Goal: Task Accomplishment & Management: Use online tool/utility

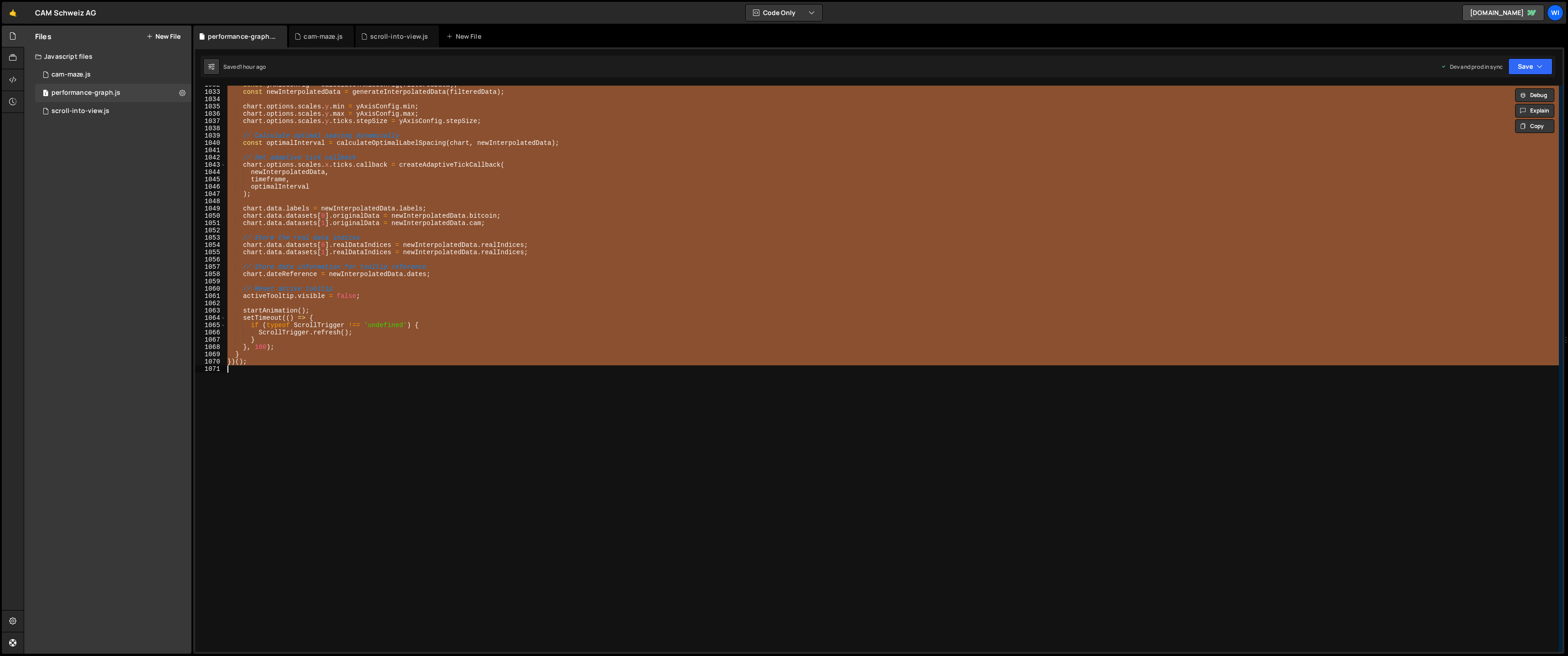
scroll to position [7522, 0]
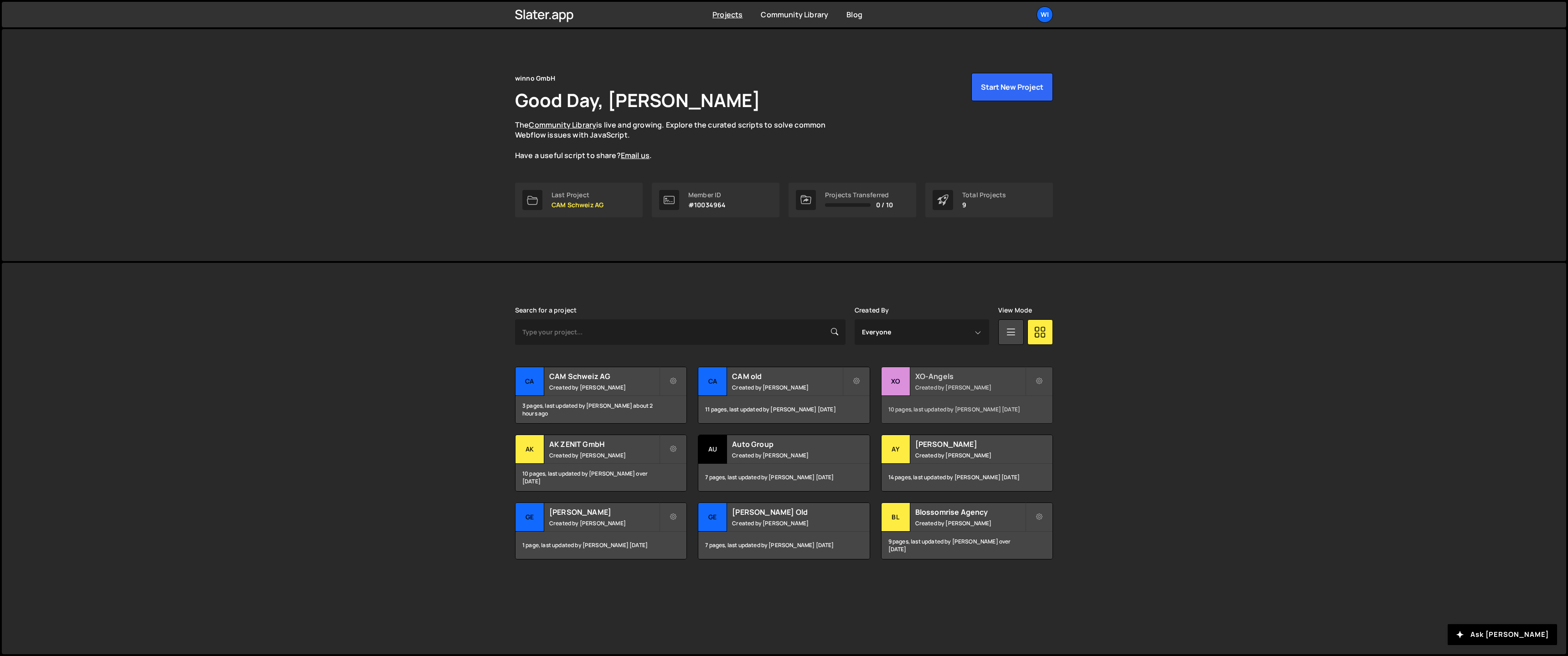
click at [950, 380] on h2 "XO-Angels" at bounding box center [970, 376] width 110 height 10
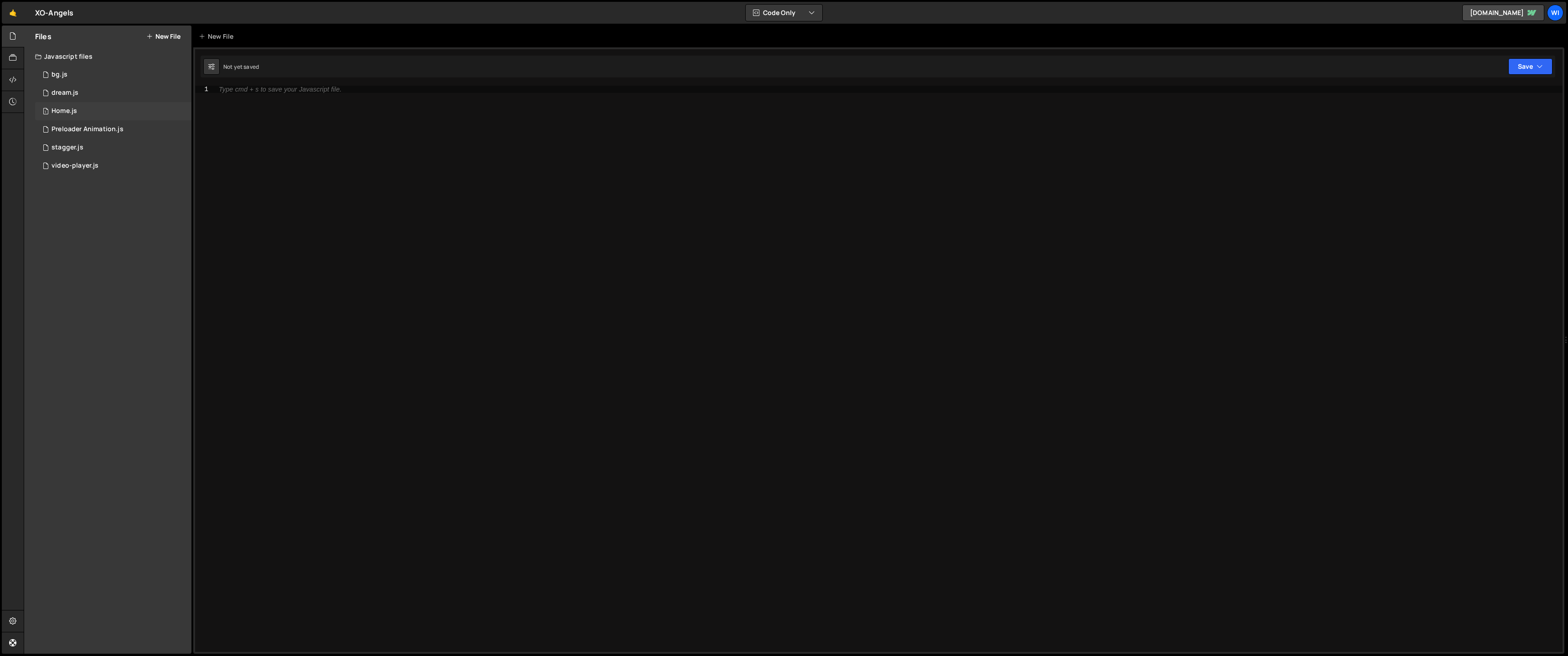
click at [116, 111] on div "1 Home.js 0" at bounding box center [113, 111] width 156 height 18
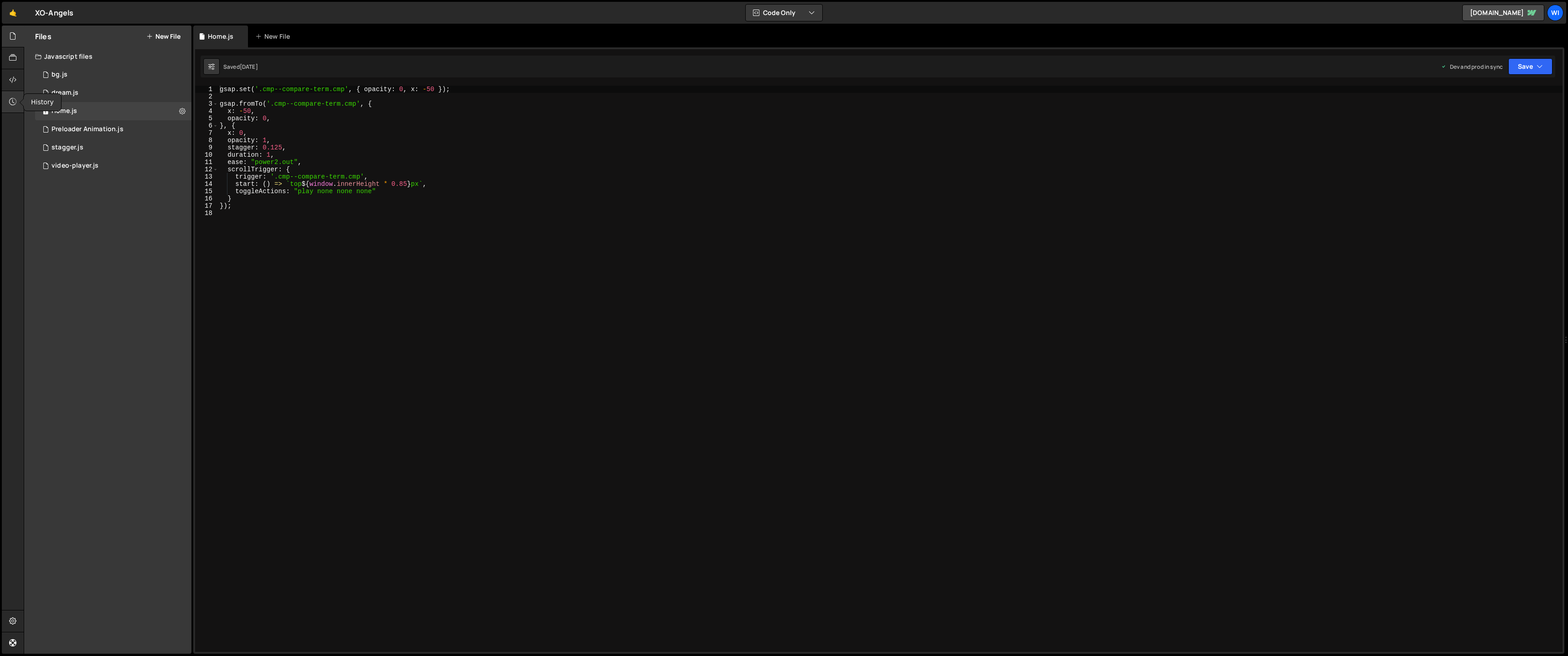
click at [9, 99] on icon at bounding box center [13, 102] width 7 height 10
click at [18, 616] on div at bounding box center [13, 621] width 23 height 22
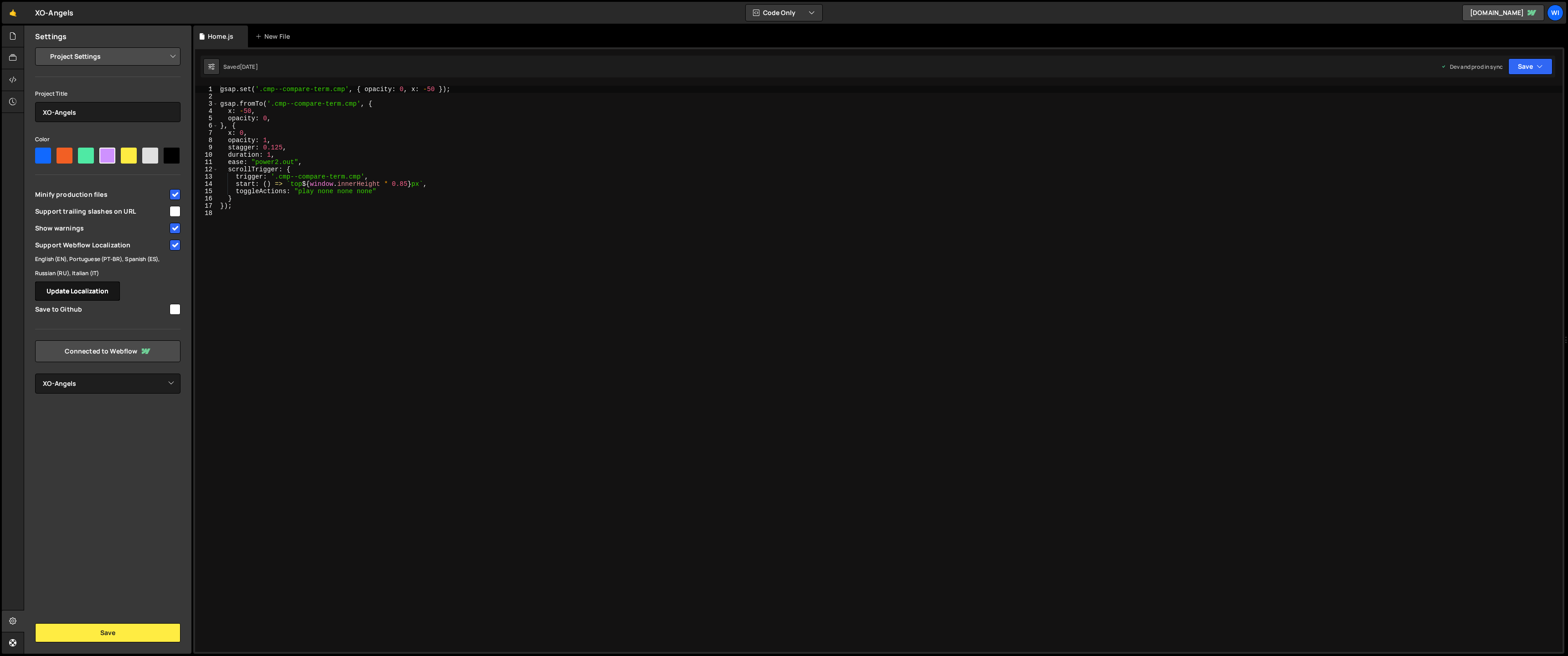
click at [96, 290] on button "Update Localization" at bounding box center [77, 291] width 85 height 19
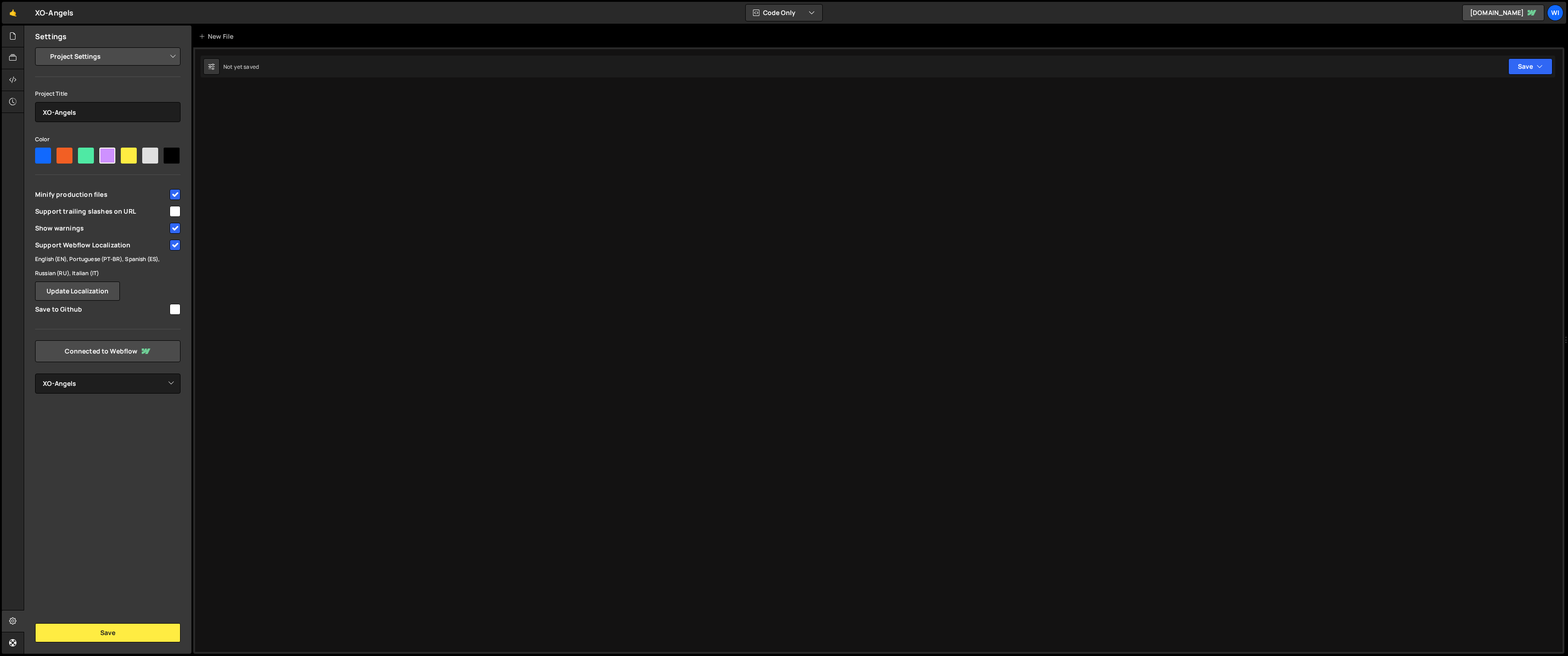
select select "678bc20f1b45caf51b73ea4d"
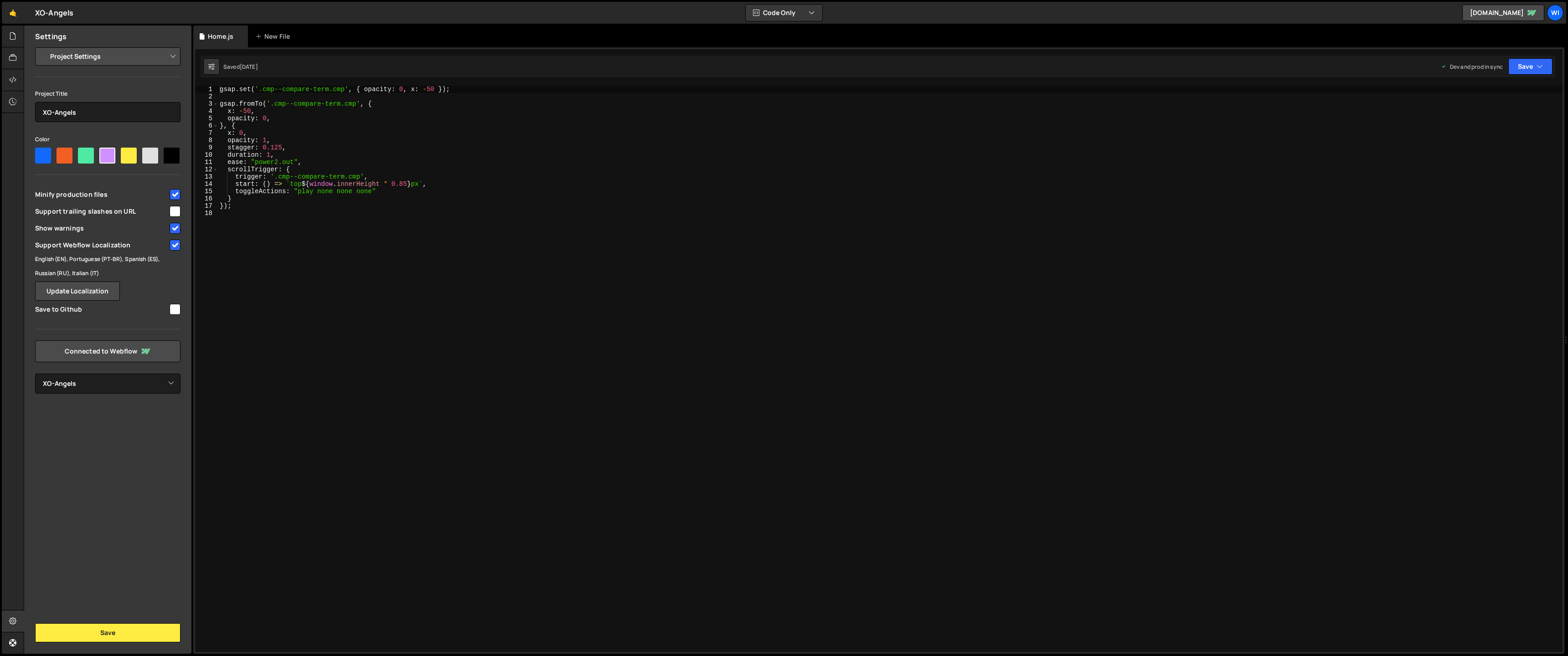
click at [104, 621] on div "Settings Project Settings Code Editor Settings Chat Settings Project Title XO-A…" at bounding box center [108, 340] width 167 height 629
click at [107, 632] on button "Save" at bounding box center [108, 632] width 145 height 19
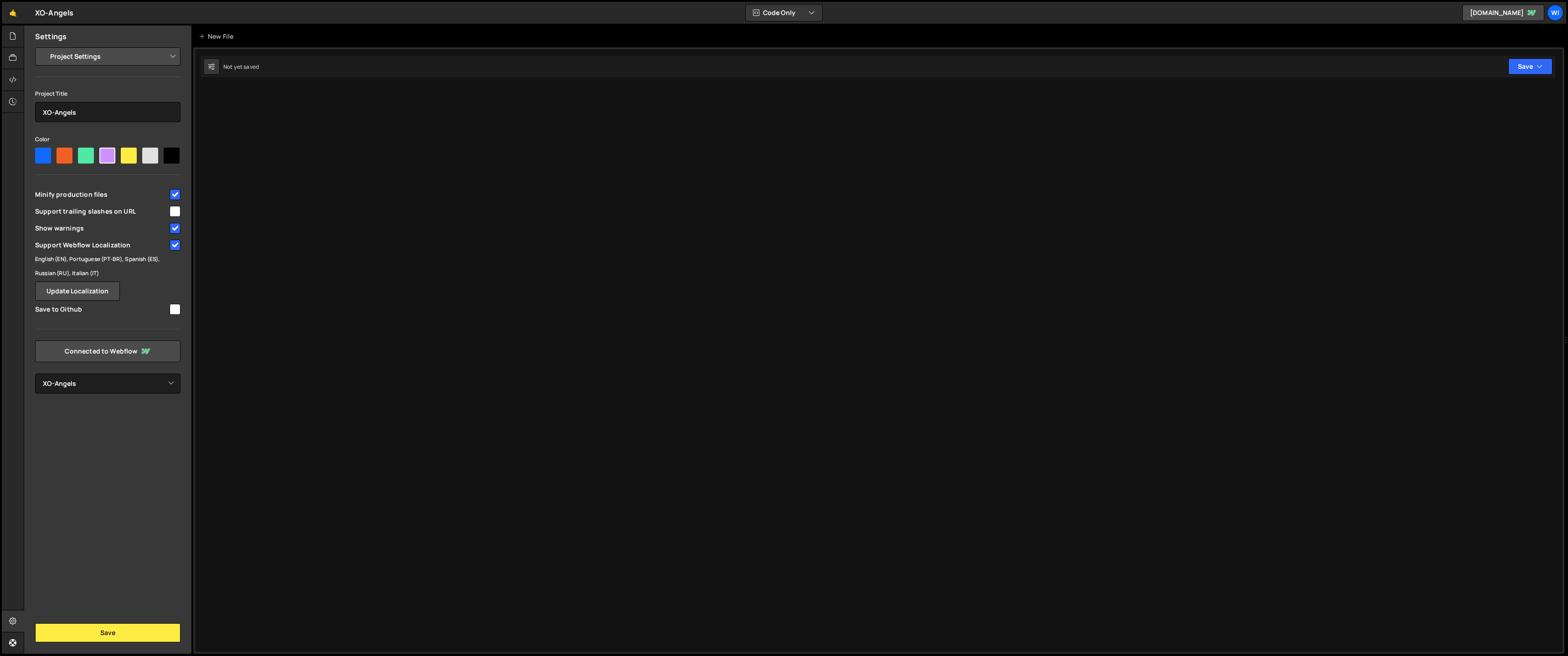
select select "678bc20f1b45caf51b73ea4d"
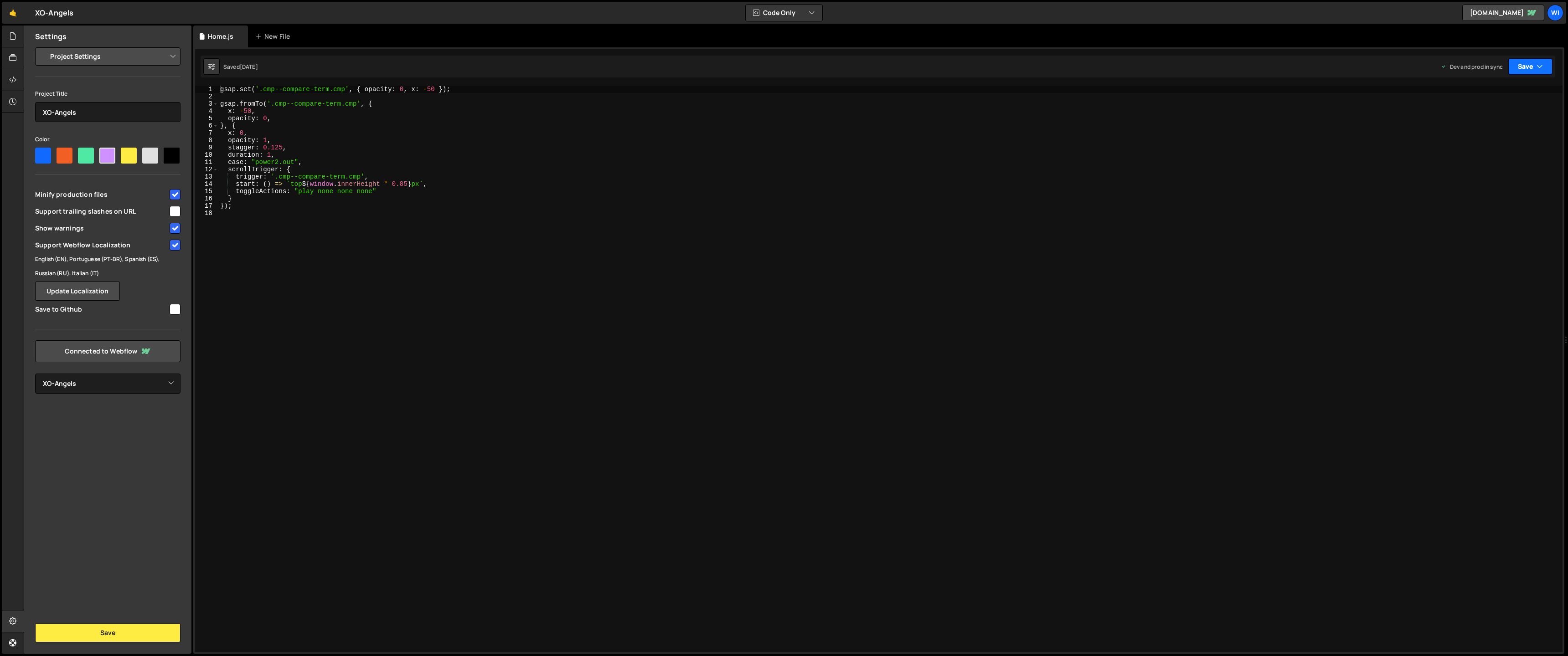
click at [1550, 72] on button "Save" at bounding box center [1530, 66] width 44 height 16
click at [1474, 124] on div "Saved [DATE]" at bounding box center [1500, 128] width 95 height 11
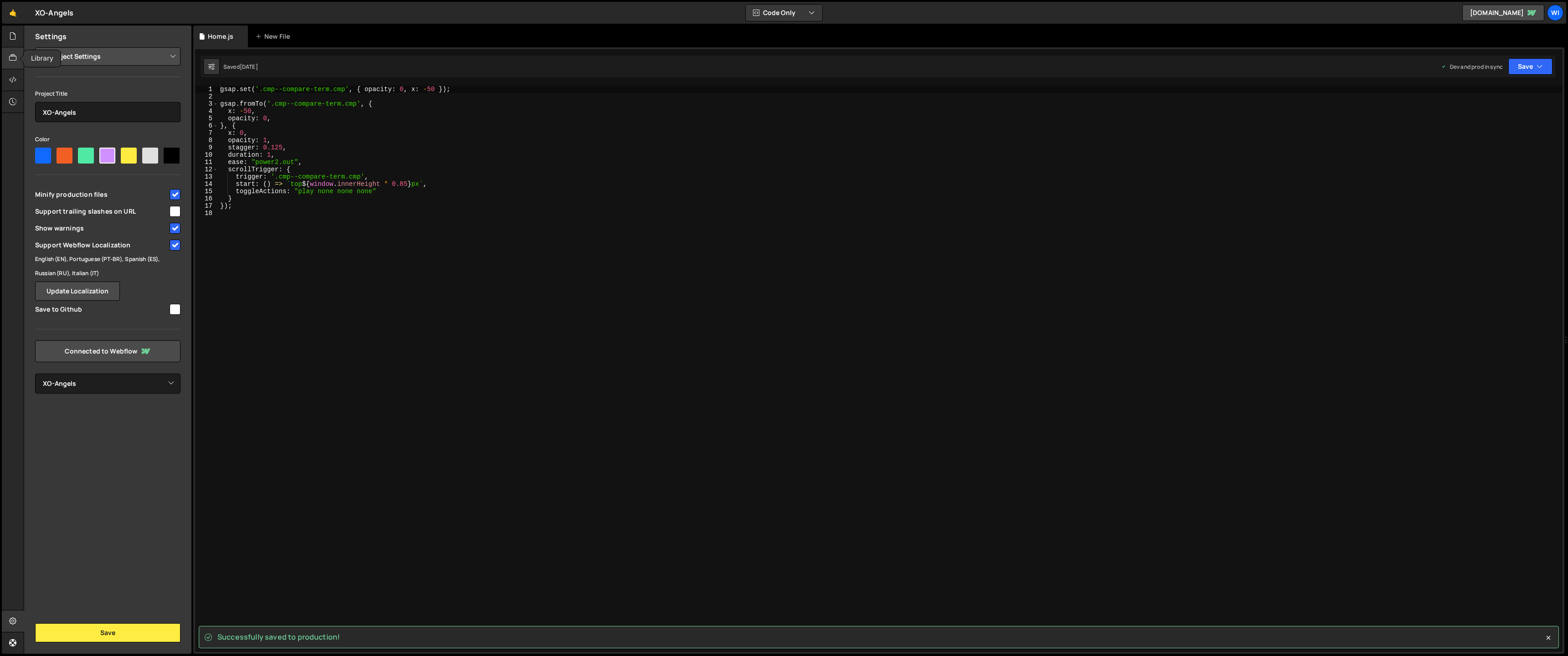
click at [16, 56] on icon at bounding box center [13, 58] width 7 height 10
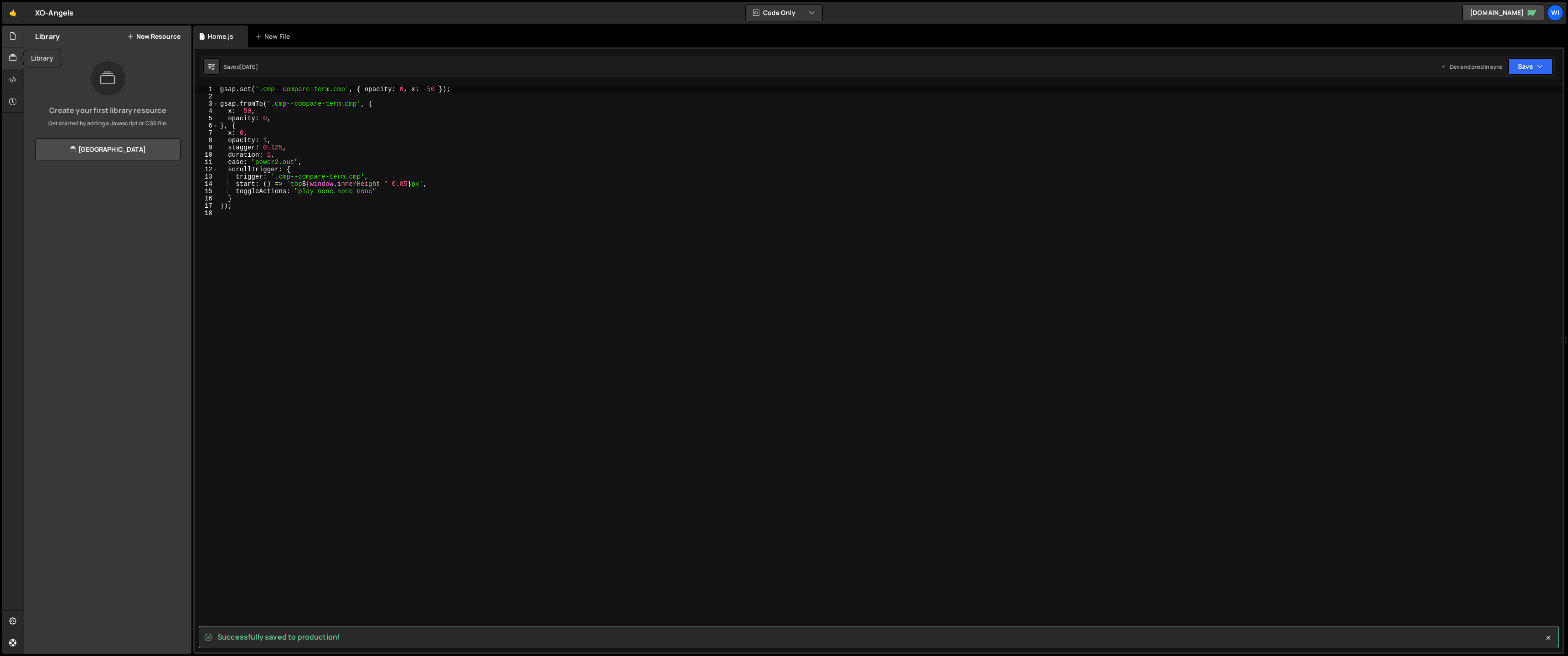
click at [9, 44] on div at bounding box center [13, 37] width 23 height 22
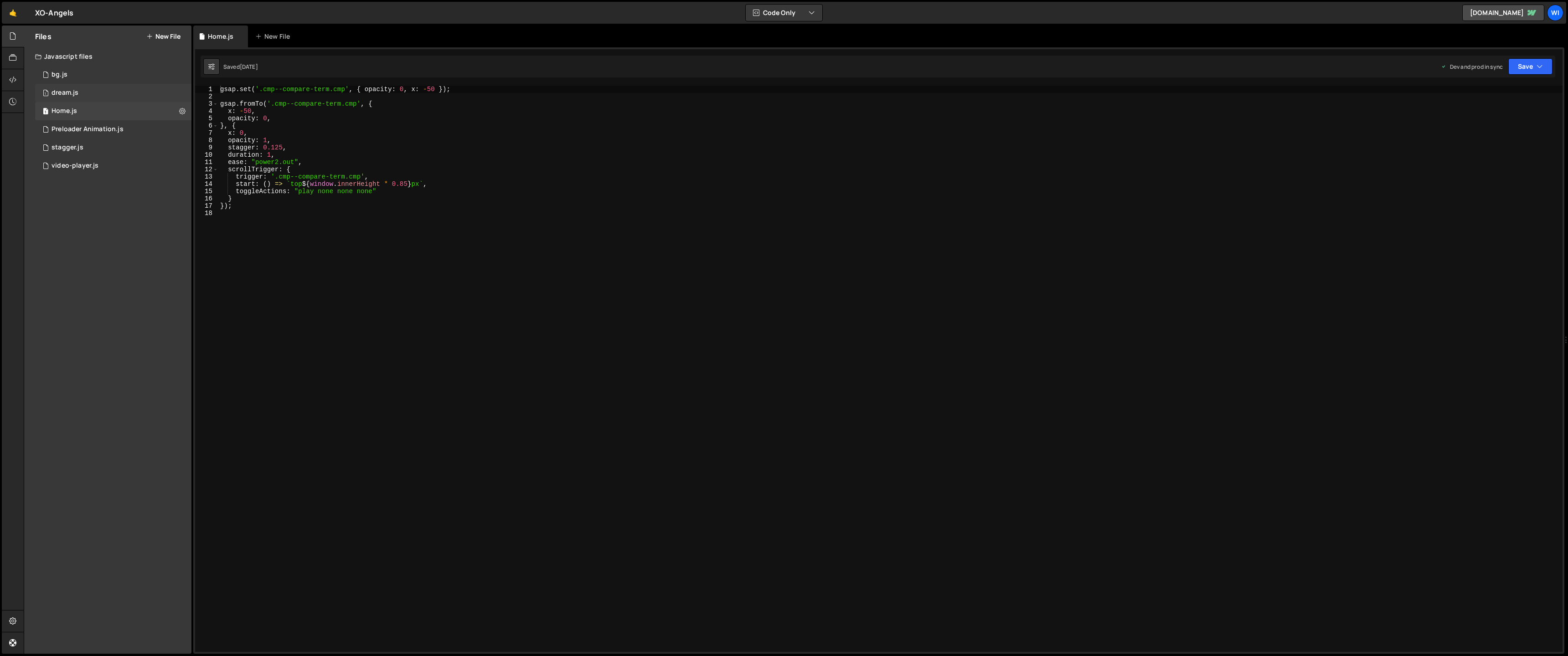
click at [68, 91] on div "dream.js" at bounding box center [65, 92] width 27 height 8
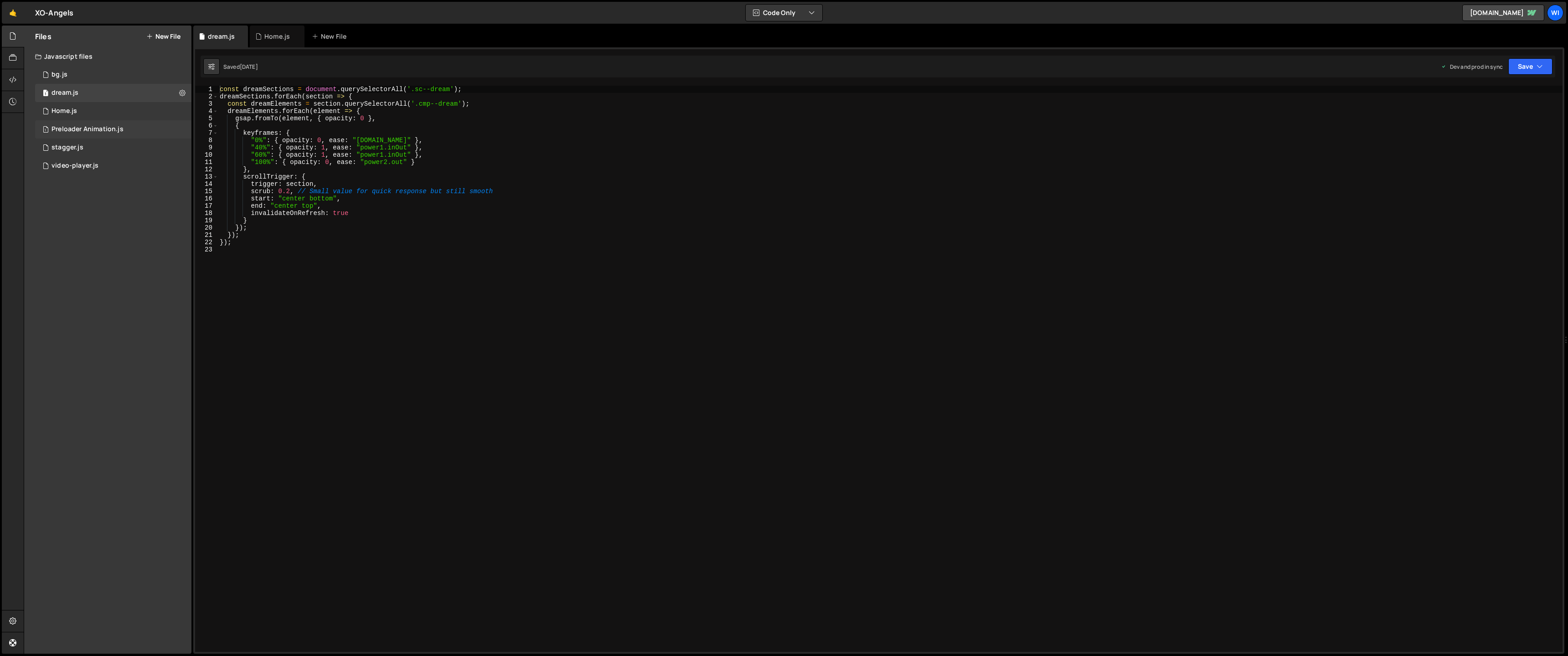
click at [125, 133] on div "1 Preloader Animation.js 0" at bounding box center [113, 130] width 156 height 18
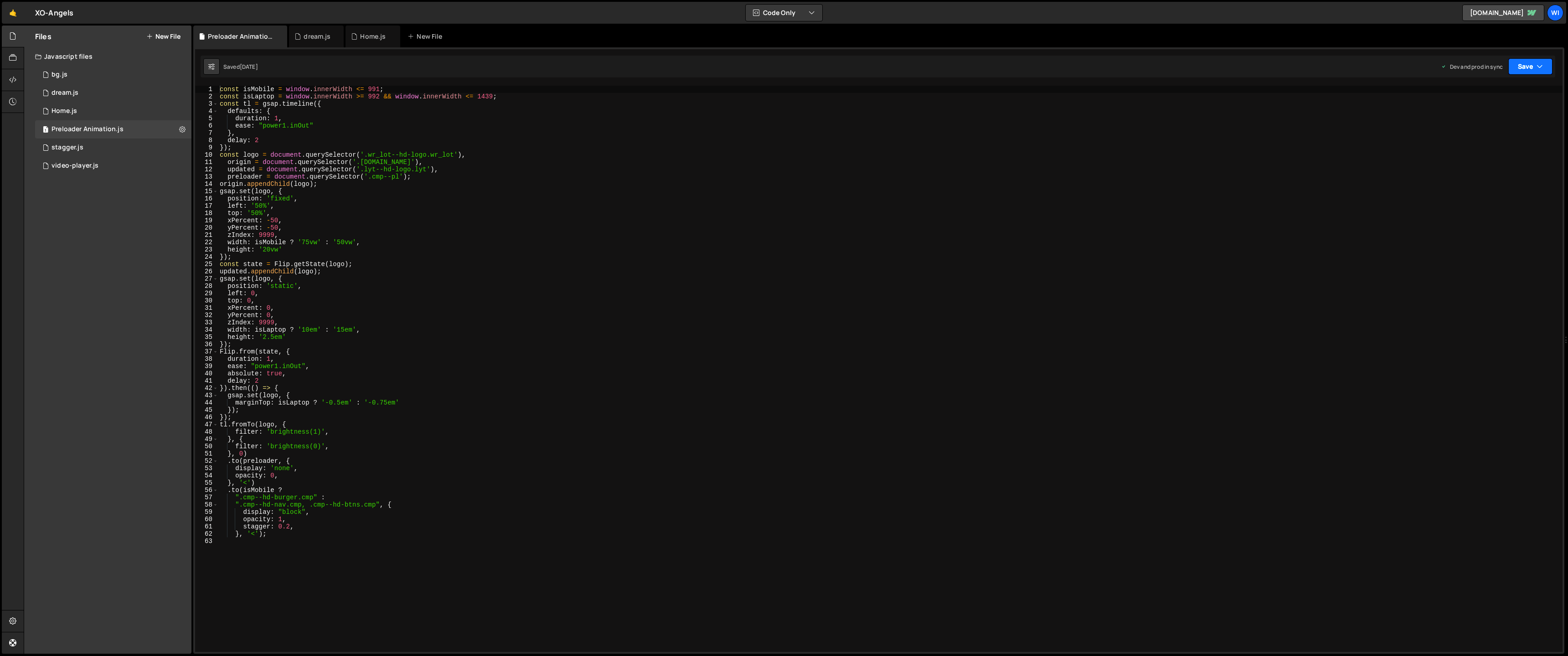
click at [1525, 65] on button "Save" at bounding box center [1530, 66] width 44 height 16
click at [1486, 129] on div "[DATE]" at bounding box center [1477, 128] width 18 height 8
click at [0, 188] on div "Hold on a sec... Are you certain you wish to leave this page? Any changes you'v…" at bounding box center [784, 328] width 1568 height 656
click at [528, 98] on div "const isMobile = window . innerWidth <= 991 ; const isLaptop = window . innerWi…" at bounding box center [890, 376] width 1345 height 581
type textarea "const isMobile = window.innerWidth <= 991;"
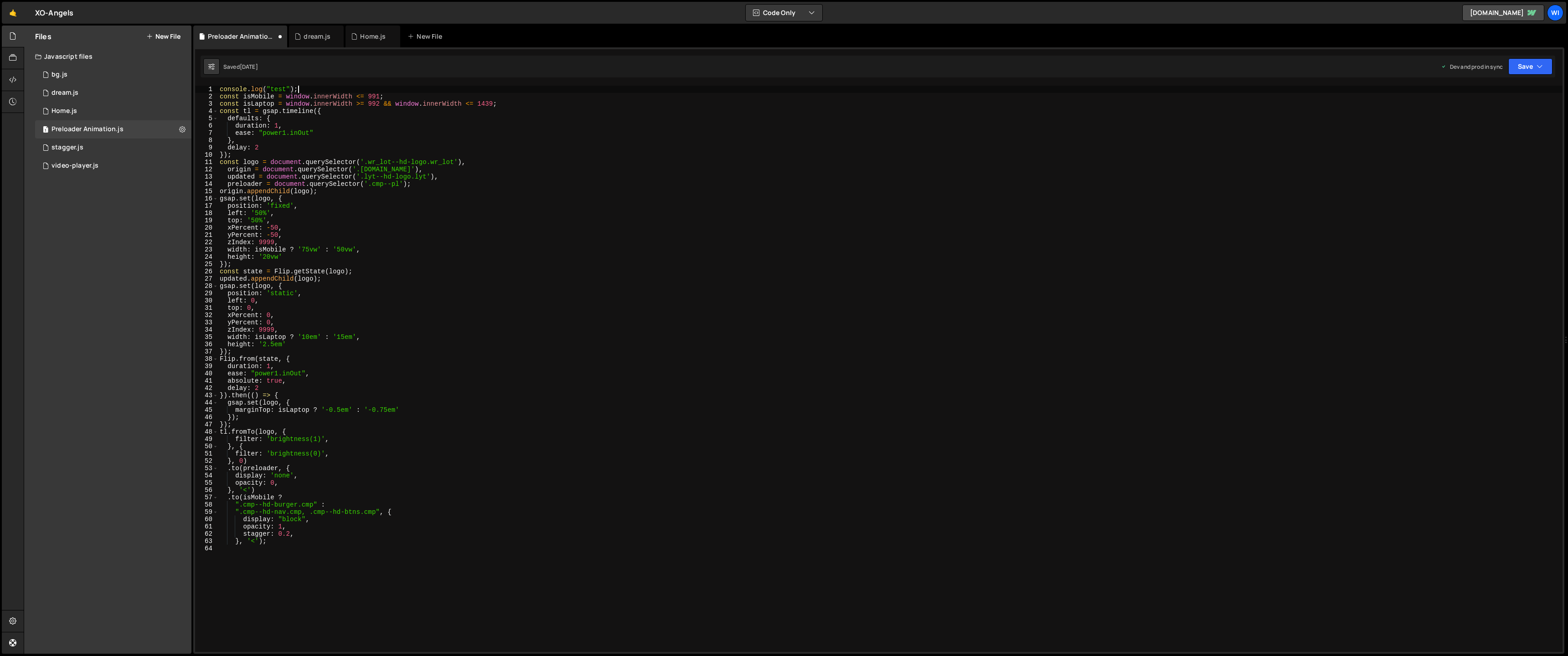
scroll to position [0, 5]
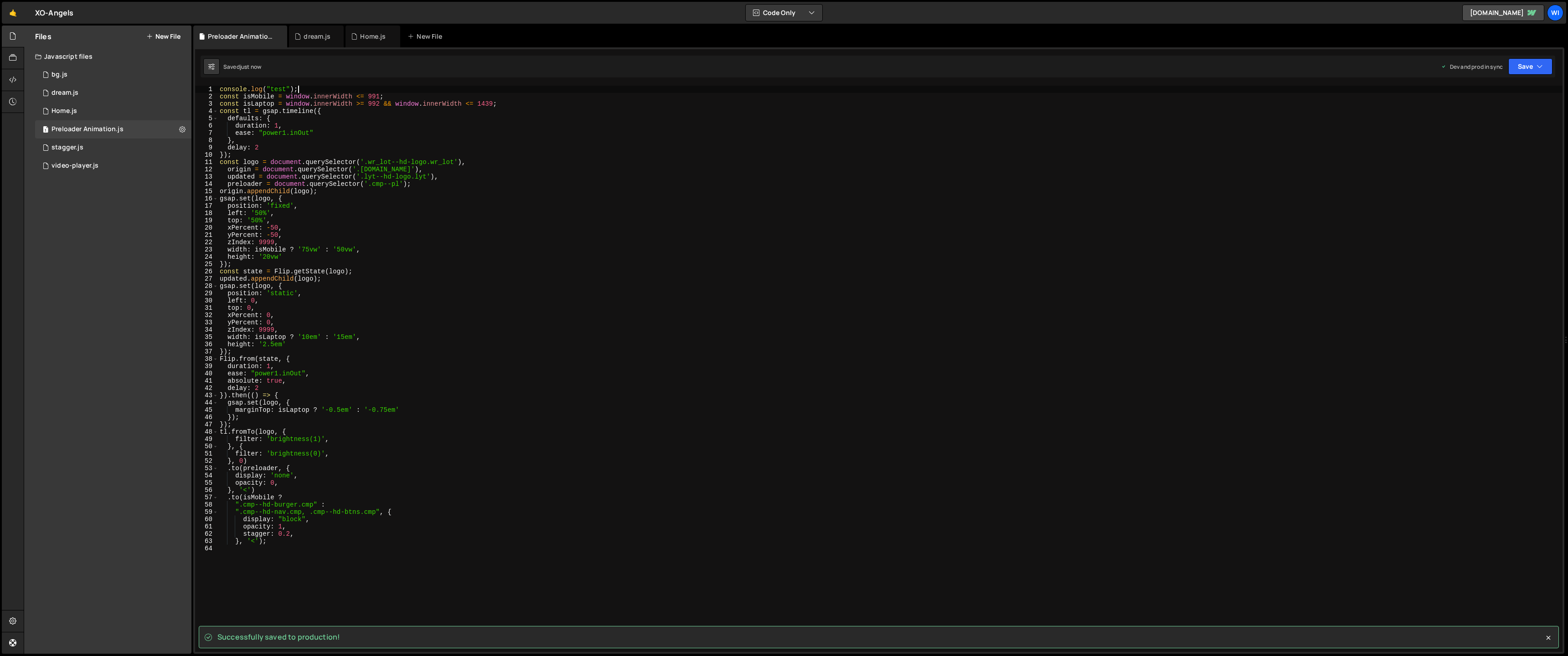
type textarea "console.log("test");"
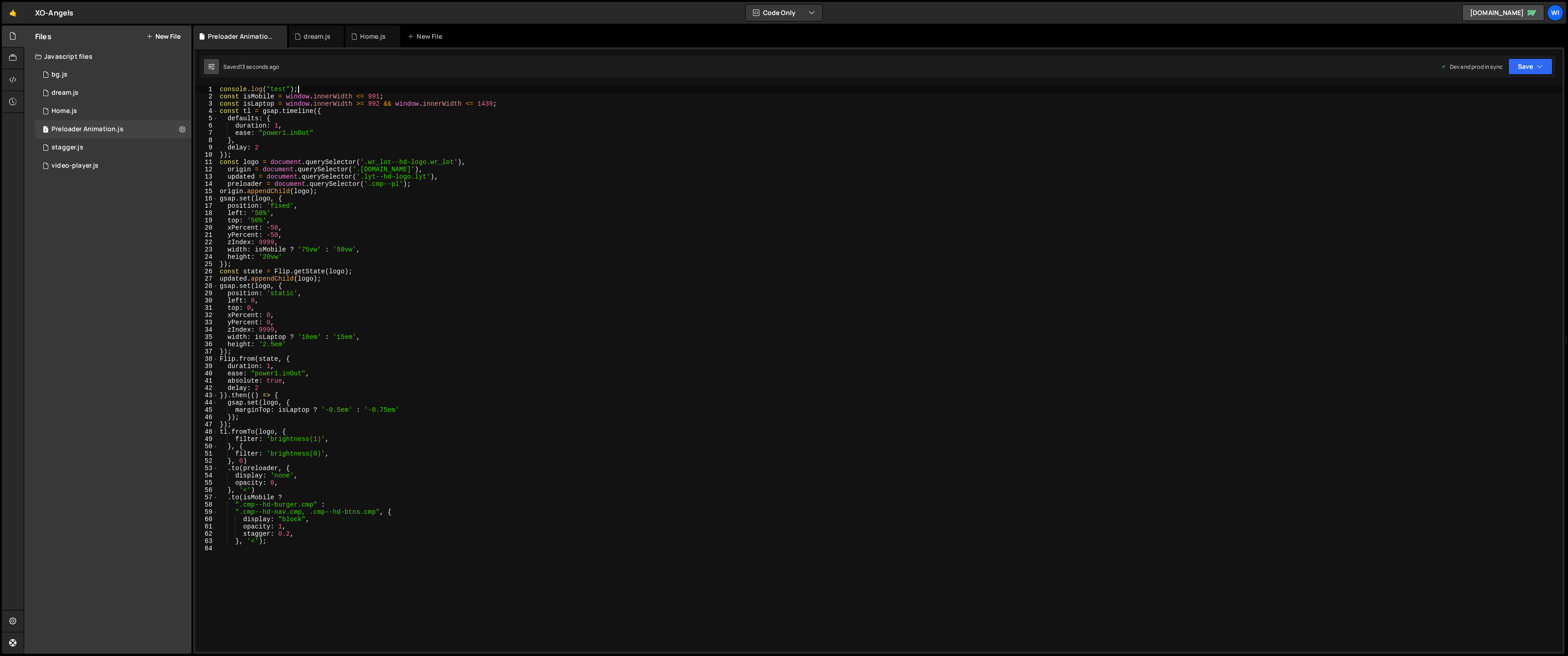
click at [216, 66] on button at bounding box center [211, 66] width 16 height 16
select select "editor"
select select "ace/theme/cobalt"
type input "14"
checkbox input "true"
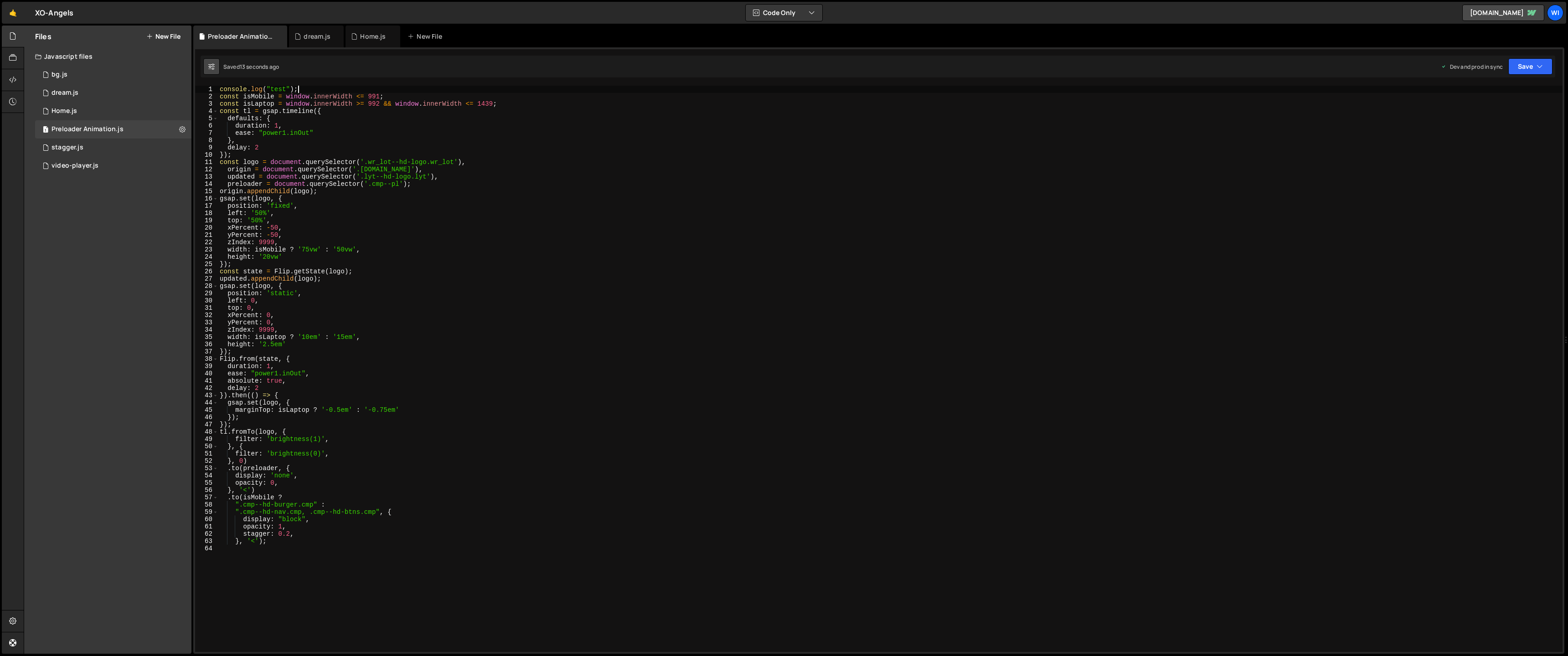
checkbox input "true"
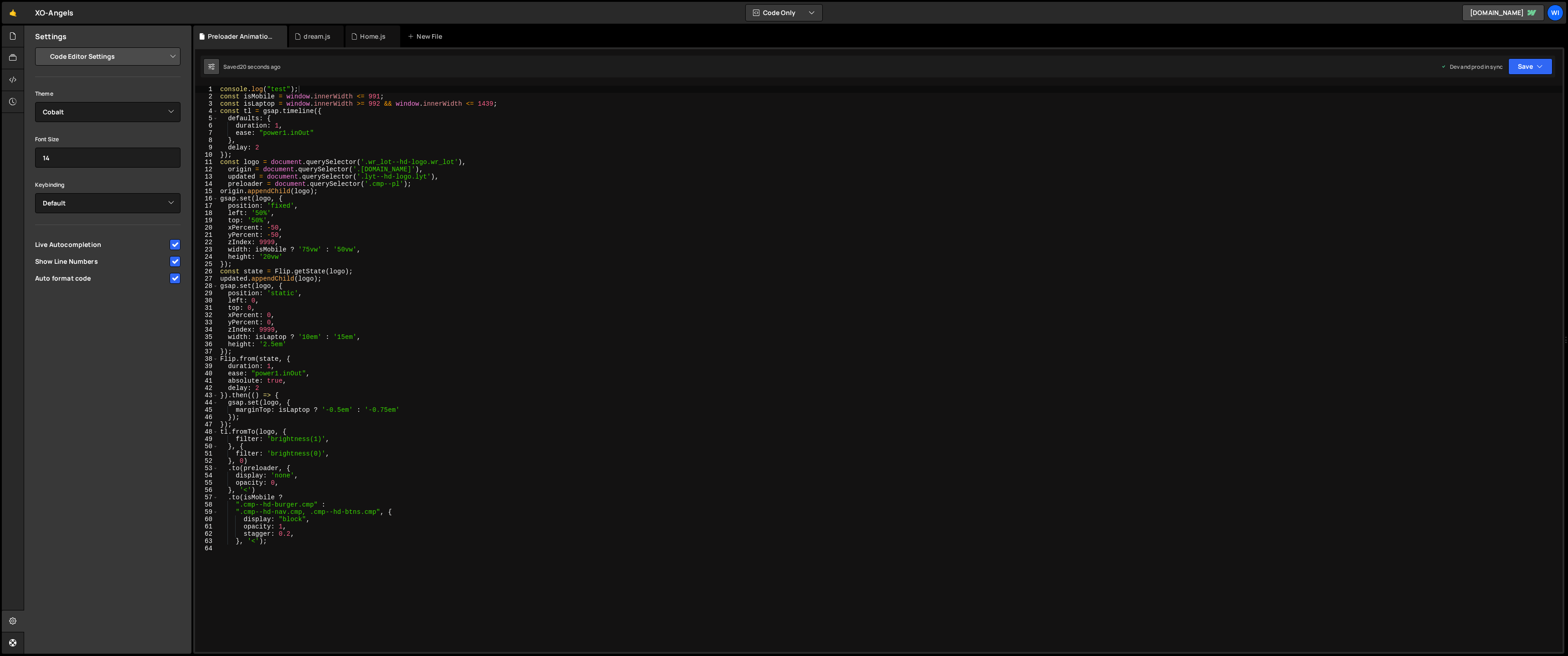
click at [215, 68] on button at bounding box center [211, 66] width 16 height 16
click at [209, 68] on icon at bounding box center [211, 66] width 6 height 9
click at [13, 614] on div at bounding box center [13, 621] width 23 height 22
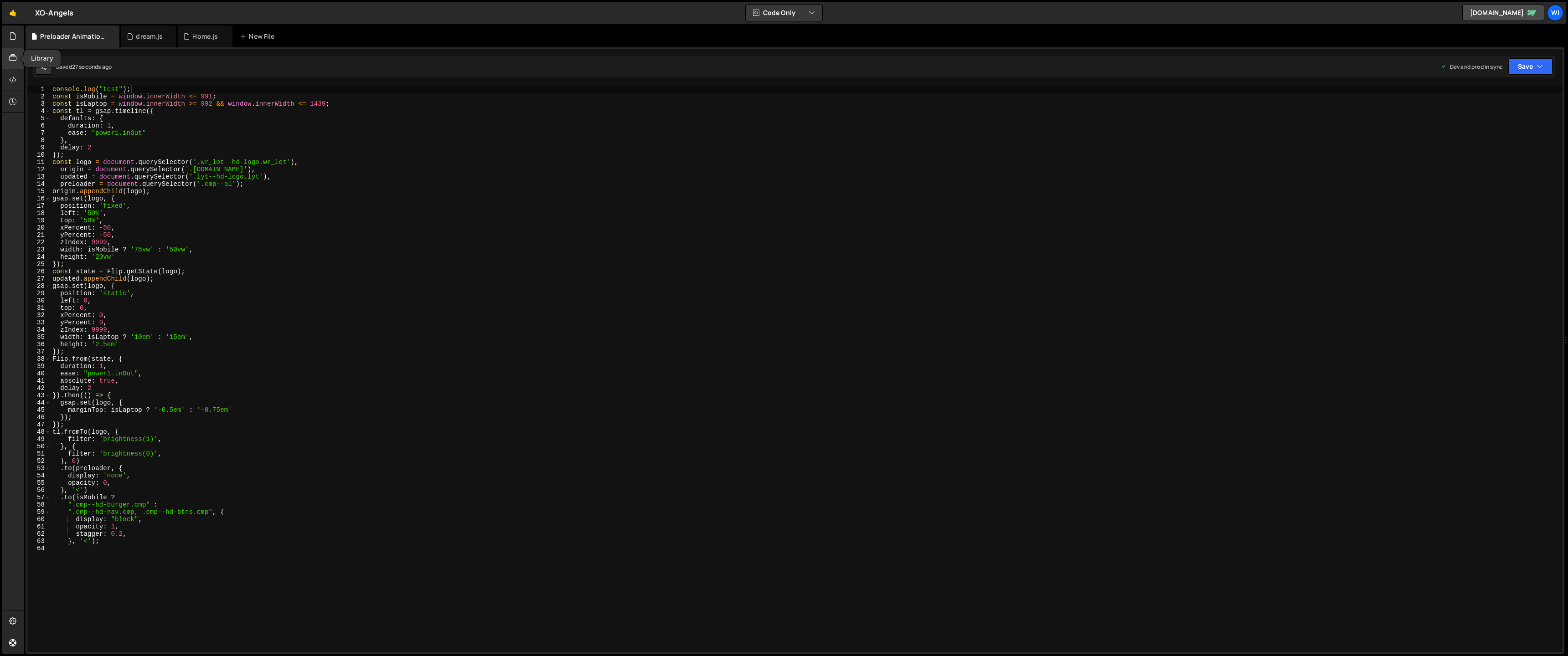
click at [15, 53] on icon at bounding box center [13, 58] width 7 height 10
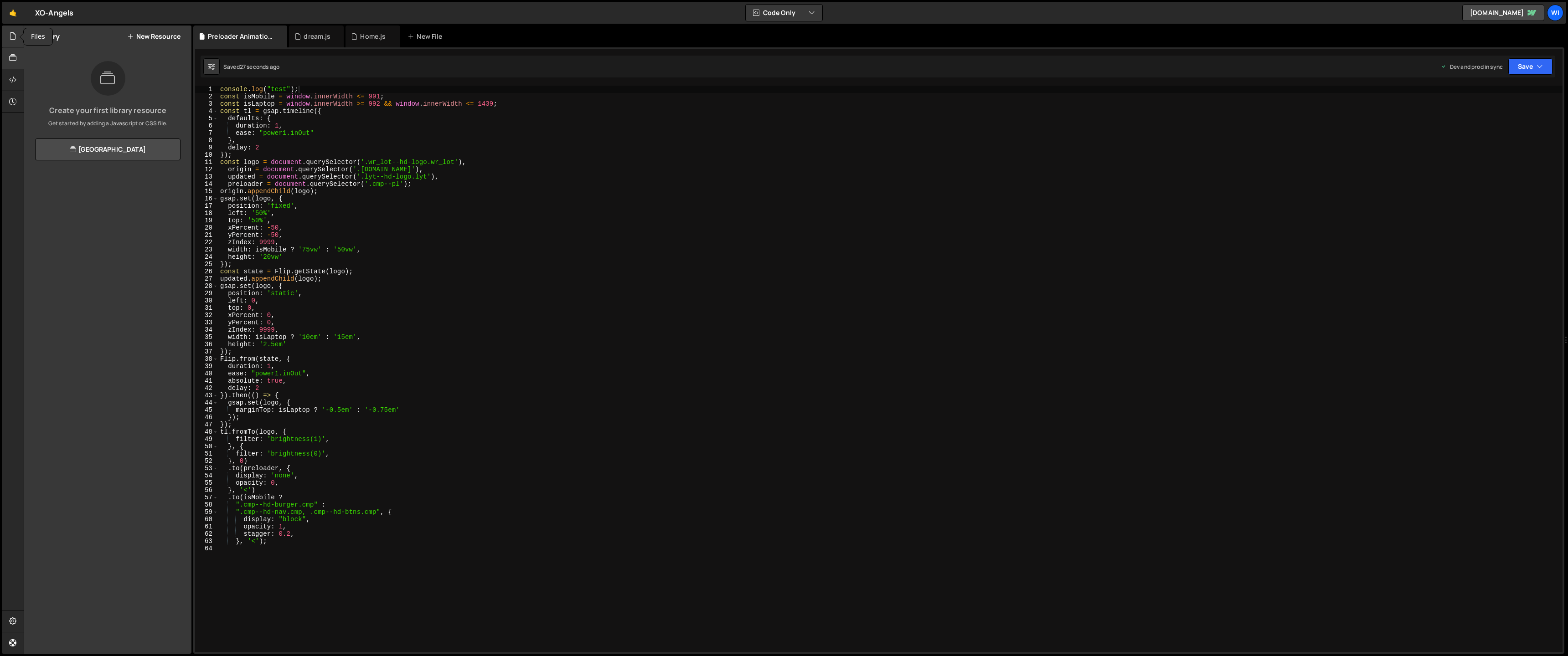
click at [13, 38] on icon at bounding box center [13, 36] width 7 height 10
click at [181, 131] on icon at bounding box center [182, 129] width 6 height 9
type input "Preloader Animation"
radio input "true"
checkbox input "true"
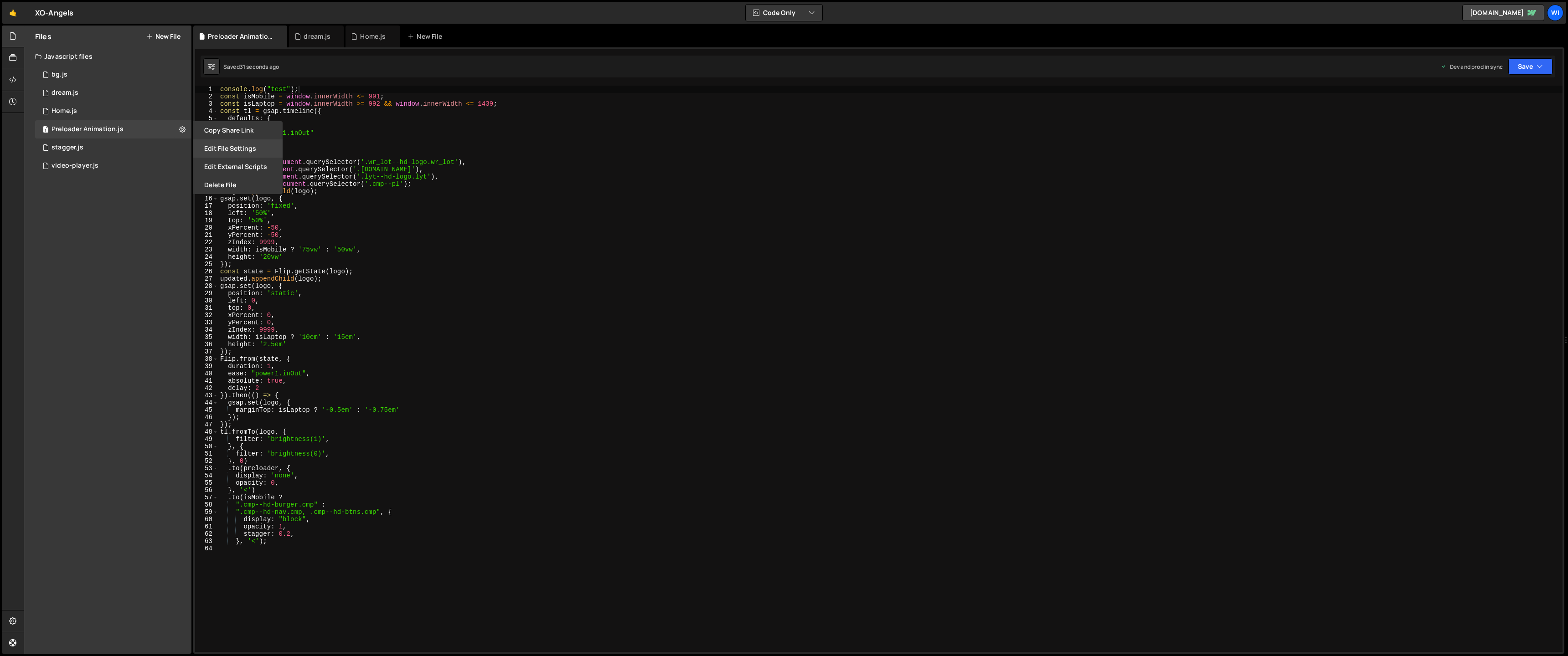
click at [237, 147] on button "Edit File Settings" at bounding box center [238, 148] width 89 height 18
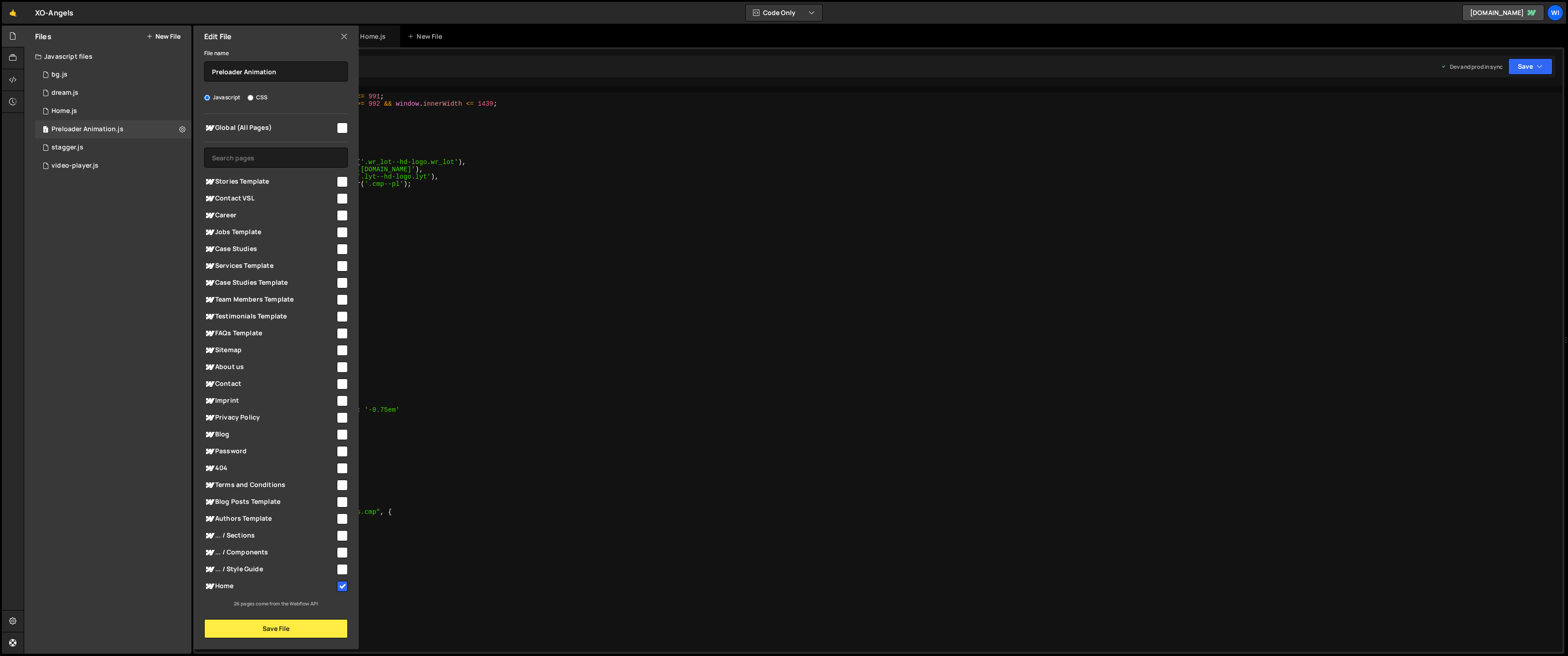
click at [340, 124] on input "checkbox" at bounding box center [342, 128] width 11 height 11
checkbox input "true"
click at [342, 587] on input "checkbox" at bounding box center [342, 587] width 11 height 11
checkbox input "false"
click at [295, 632] on button "Save File" at bounding box center [276, 629] width 144 height 19
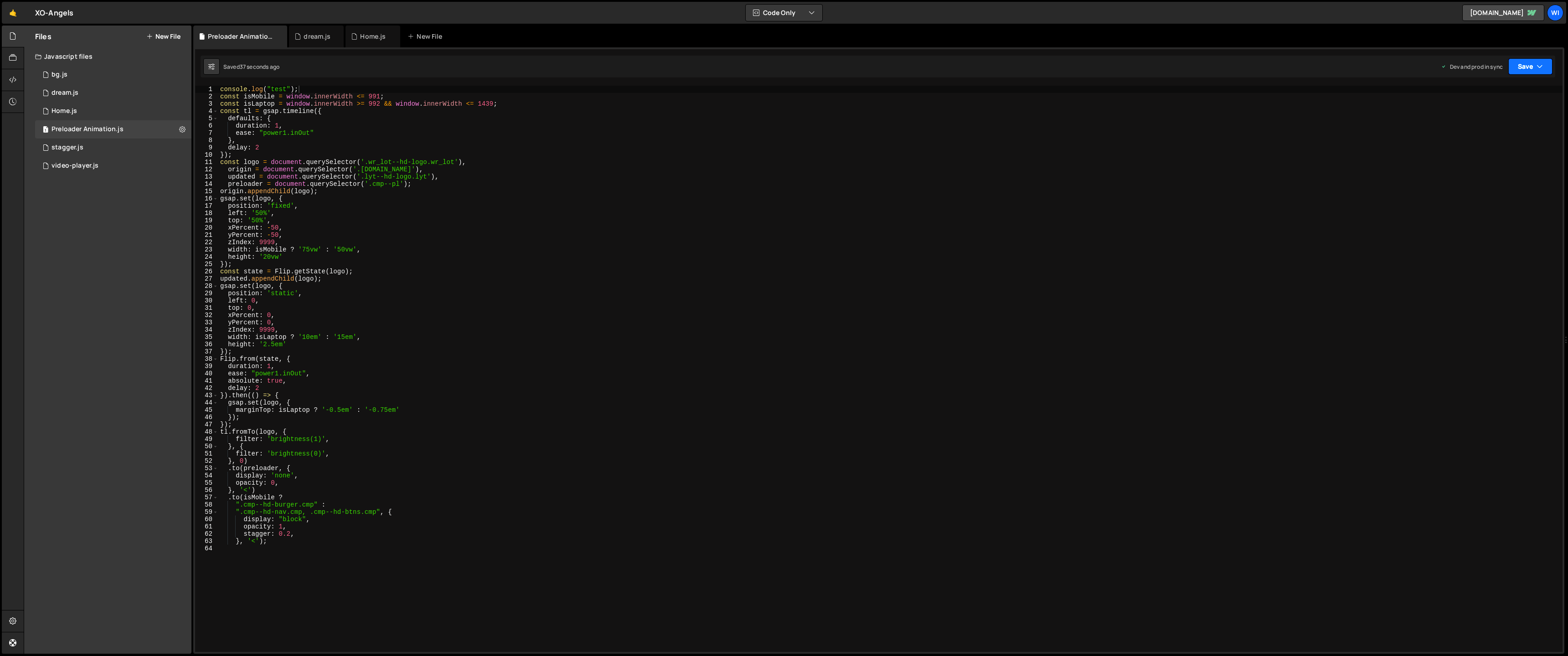
click at [1512, 68] on button "Save" at bounding box center [1530, 66] width 44 height 16
click at [1494, 119] on div "Save to Production S" at bounding box center [1500, 118] width 95 height 9
